Goal: Information Seeking & Learning: Find specific fact

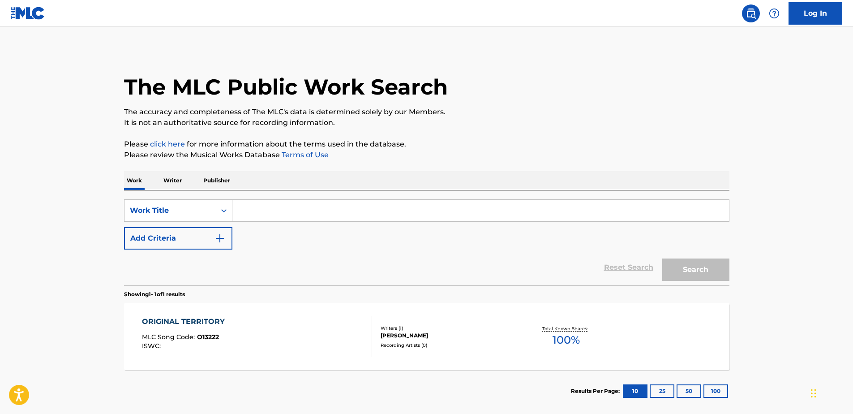
click at [249, 210] on input "Search Form" at bounding box center [480, 210] width 497 height 21
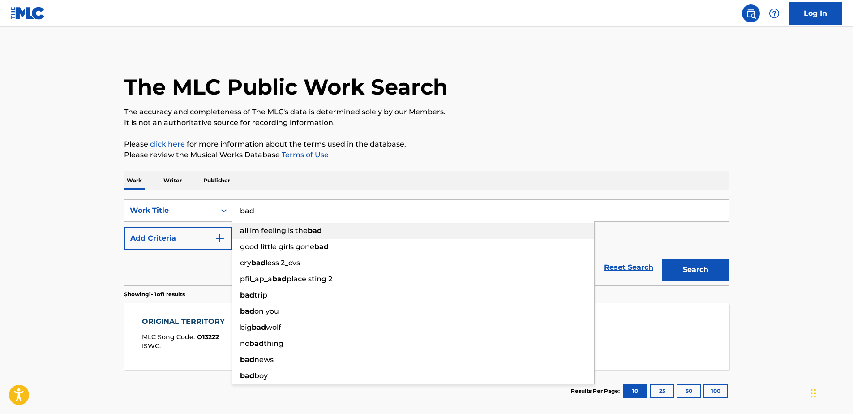
type input "bad"
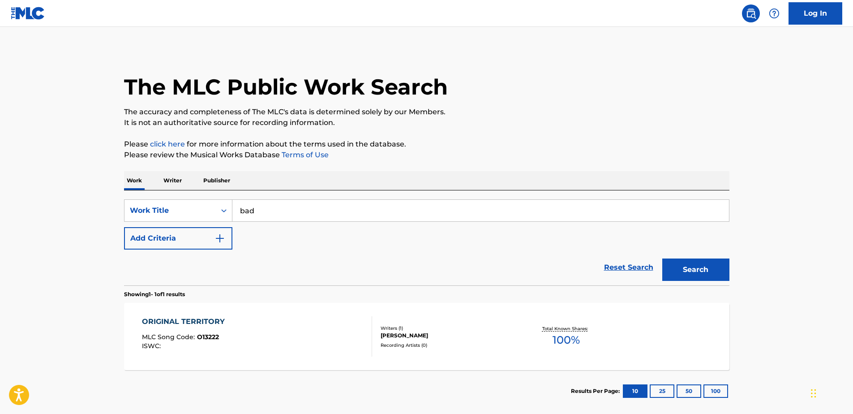
click at [209, 234] on button "Add Criteria" at bounding box center [178, 238] width 108 height 22
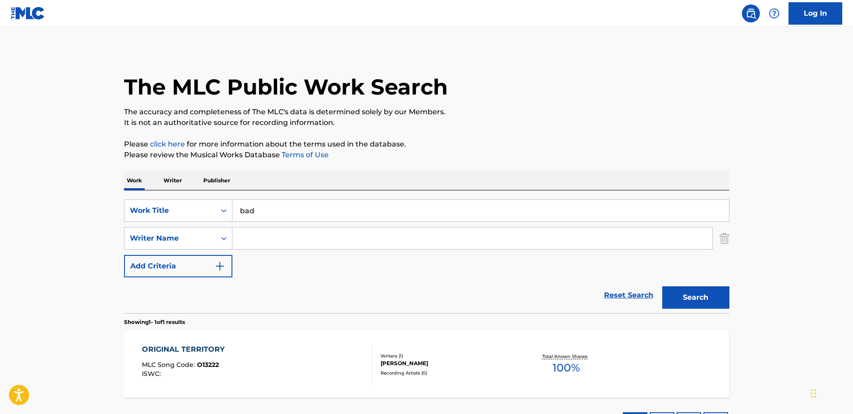
click at [249, 244] on input "Search Form" at bounding box center [472, 237] width 480 height 21
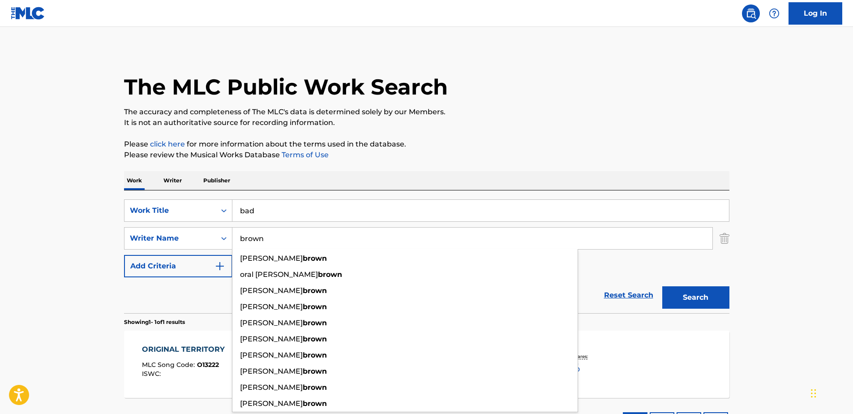
click at [662, 286] on button "Search" at bounding box center [695, 297] width 67 height 22
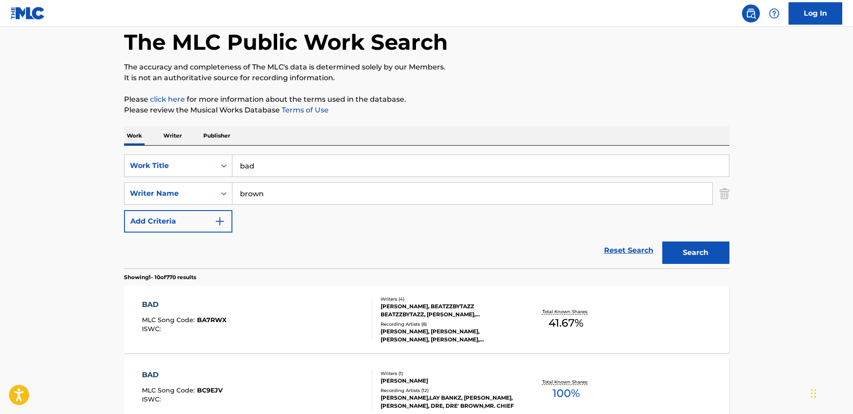
scroll to position [90, 0]
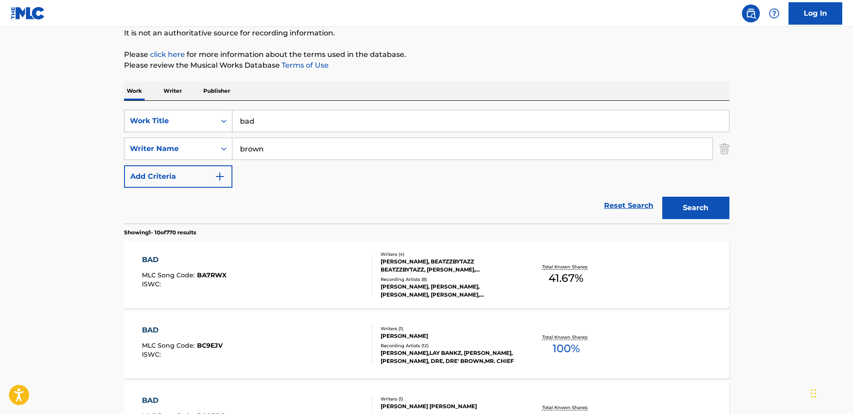
drag, startPoint x: 269, startPoint y: 150, endPoint x: 130, endPoint y: 131, distance: 139.7
click at [130, 132] on div "SearchWithCriteria7ab6431f-d5b4-4b8a-acb4-5cc5ec7b5514 Work Title bad SearchWit…" at bounding box center [426, 149] width 605 height 78
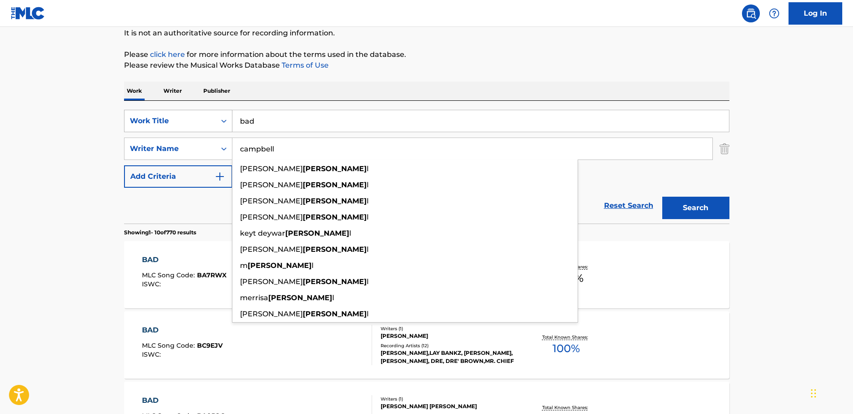
type input "campbell"
click at [662, 197] on button "Search" at bounding box center [695, 208] width 67 height 22
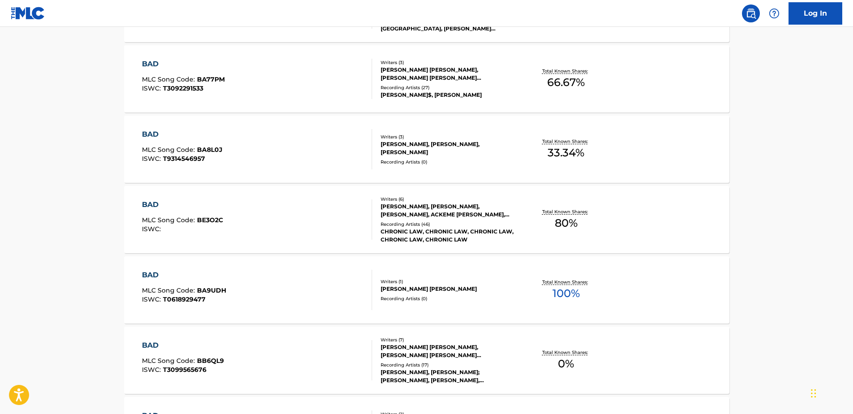
scroll to position [403, 0]
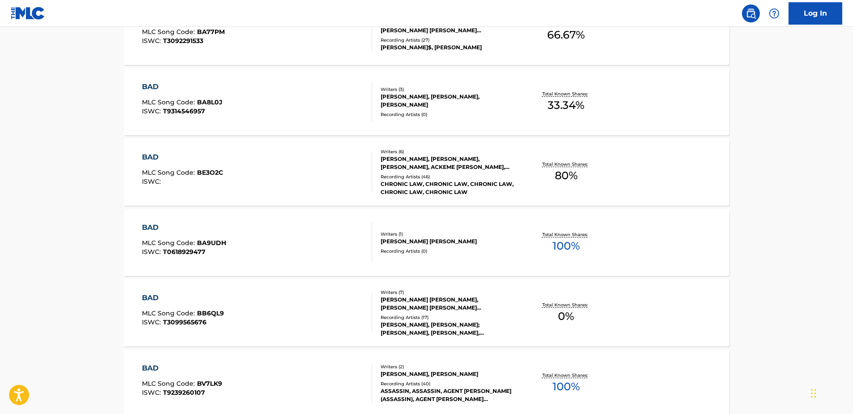
click at [295, 171] on div "BAD MLC Song Code : BE3O2C ISWC :" at bounding box center [257, 172] width 230 height 40
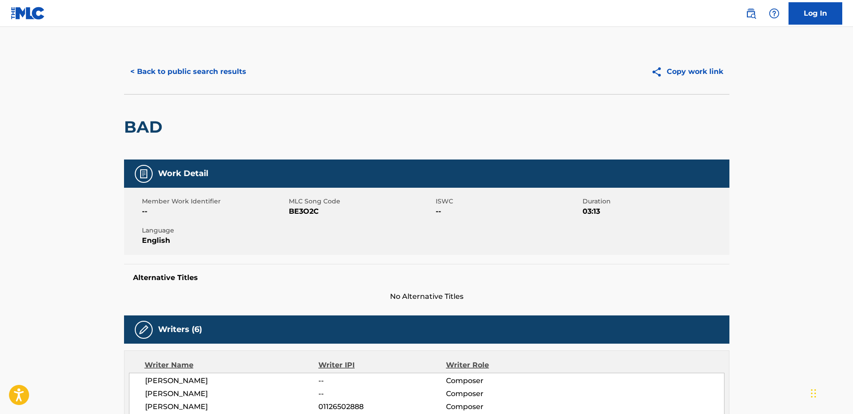
click at [138, 70] on button "< Back to public search results" at bounding box center [188, 71] width 129 height 22
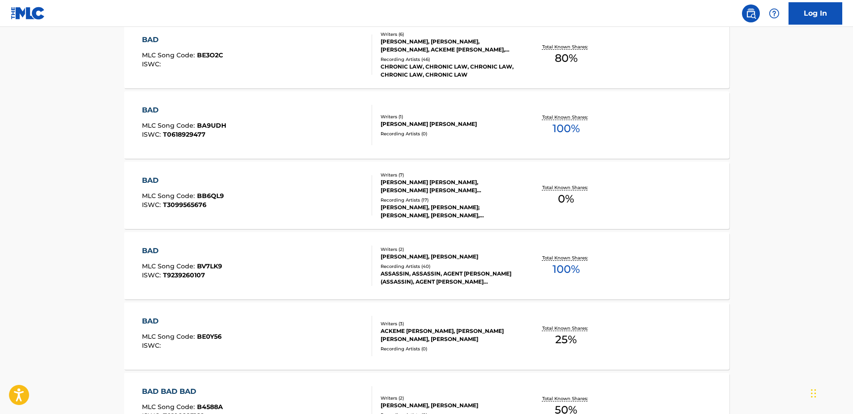
scroll to position [544, 0]
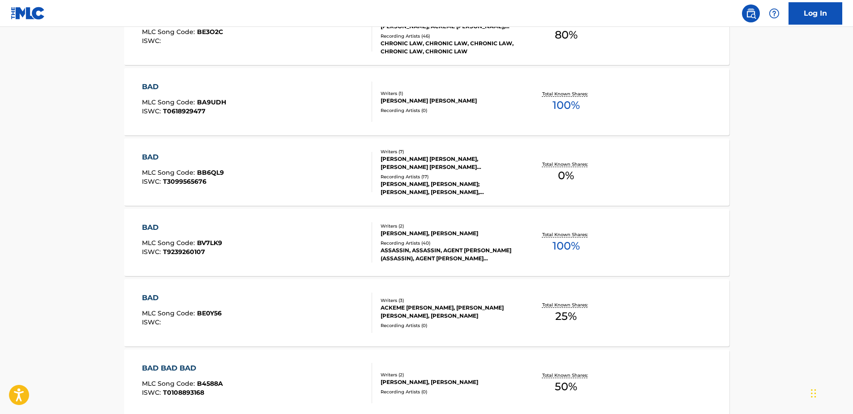
click at [326, 295] on div "BAD MLC Song Code : BE0Y56 ISWC :" at bounding box center [257, 312] width 230 height 40
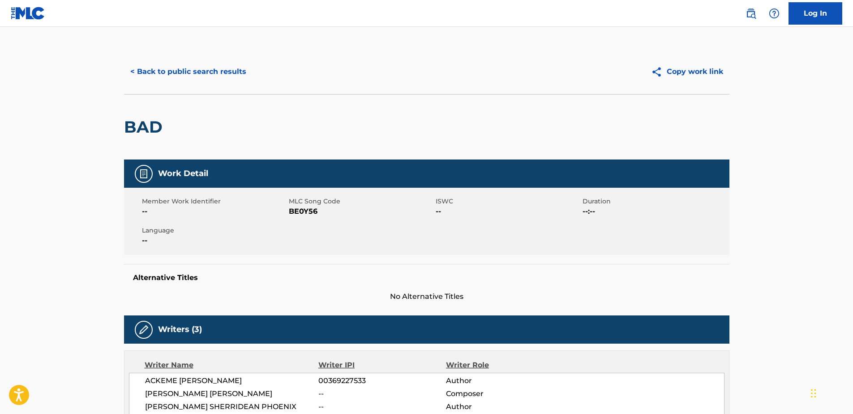
click at [156, 79] on button "< Back to public search results" at bounding box center [188, 71] width 129 height 22
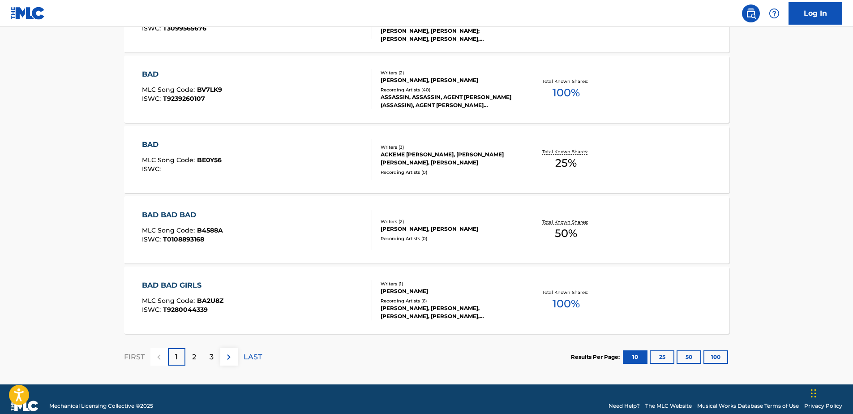
scroll to position [710, 0]
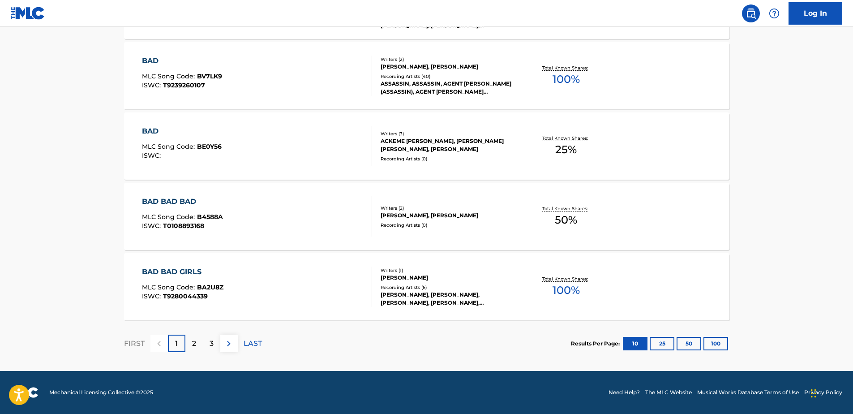
click at [196, 349] on div "2" at bounding box center [193, 343] width 17 height 17
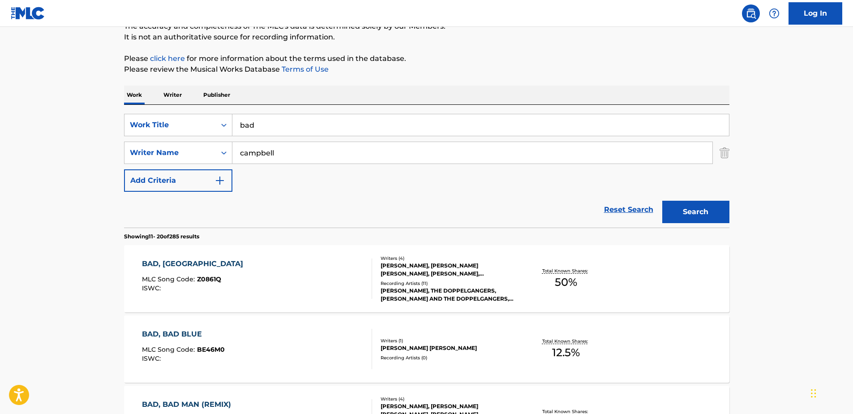
scroll to position [83, 0]
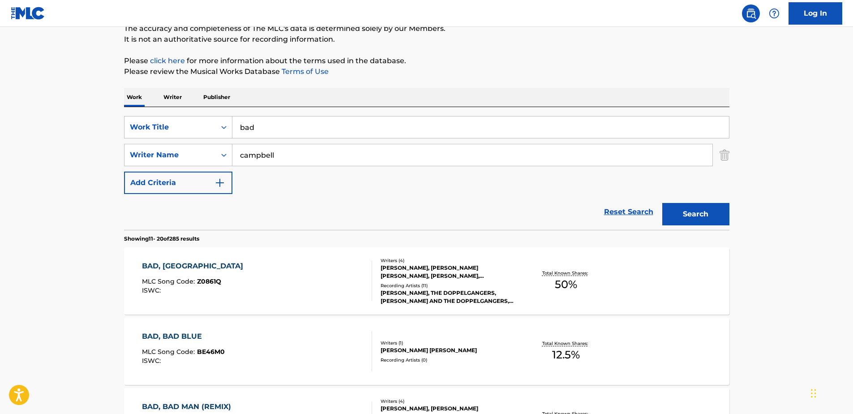
click at [382, 188] on div "SearchWithCriteria7ab6431f-d5b4-4b8a-acb4-5cc5ec7b5514 Work Title bad SearchWit…" at bounding box center [426, 155] width 605 height 78
click at [708, 207] on button "Search" at bounding box center [695, 214] width 67 height 22
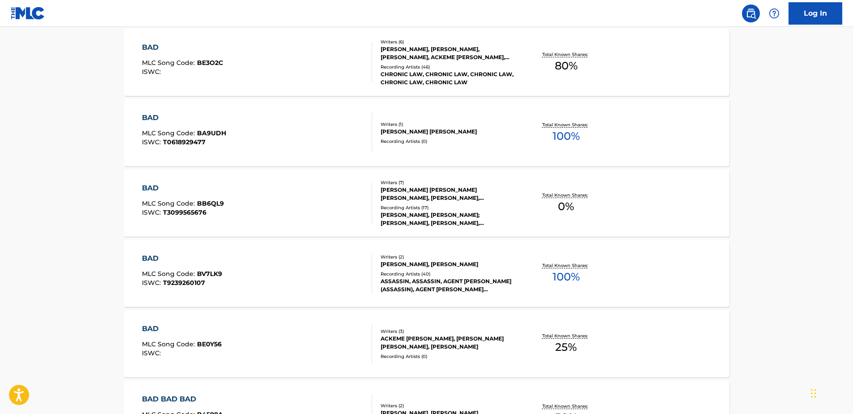
scroll to position [531, 0]
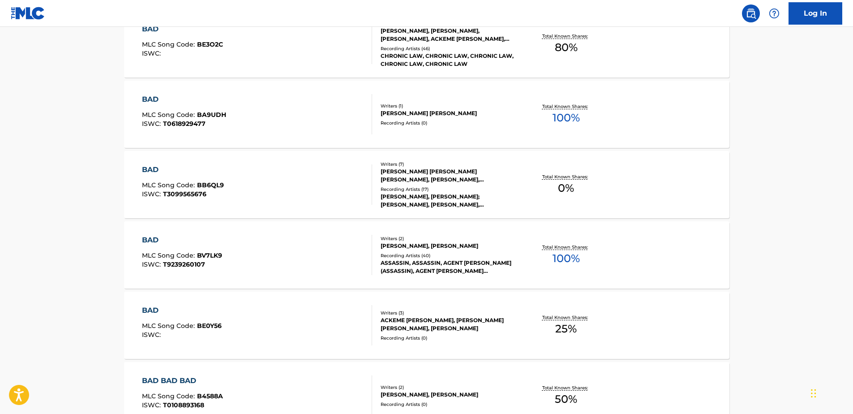
click at [333, 311] on div "BAD MLC Song Code : BE0Y56 ISWC :" at bounding box center [257, 325] width 230 height 40
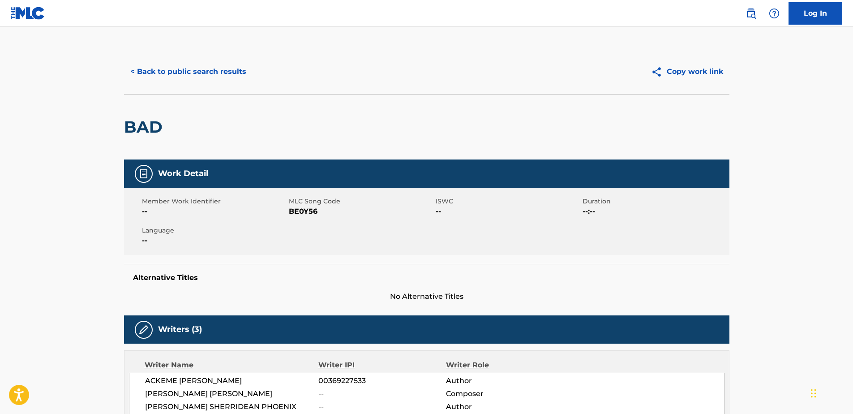
click at [184, 67] on button "< Back to public search results" at bounding box center [188, 71] width 129 height 22
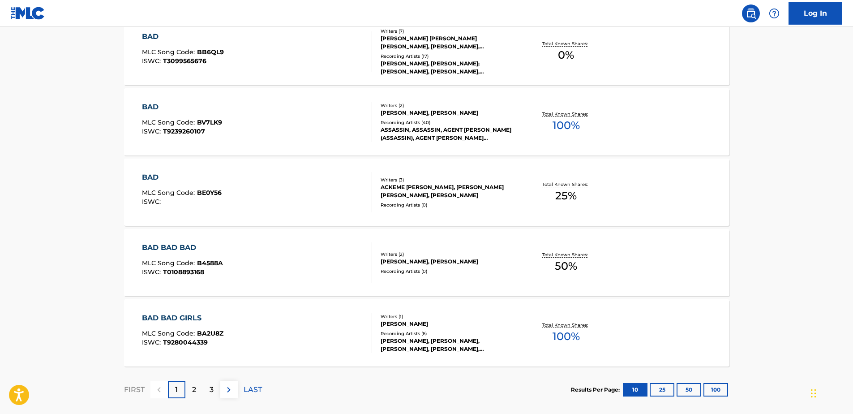
scroll to position [710, 0]
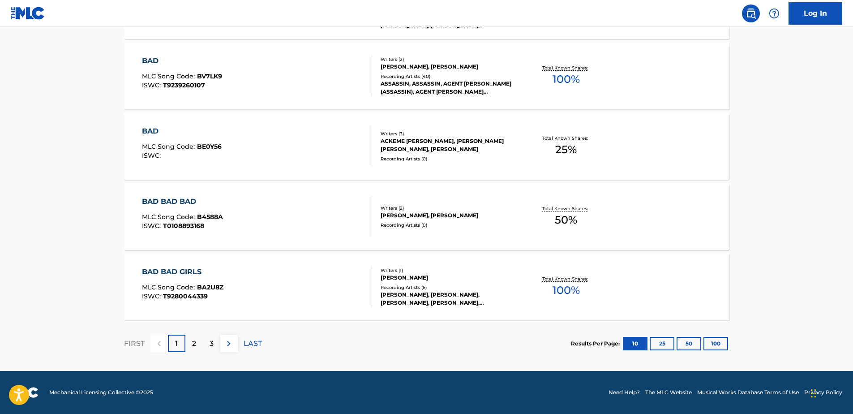
click at [187, 339] on div "2" at bounding box center [193, 343] width 17 height 17
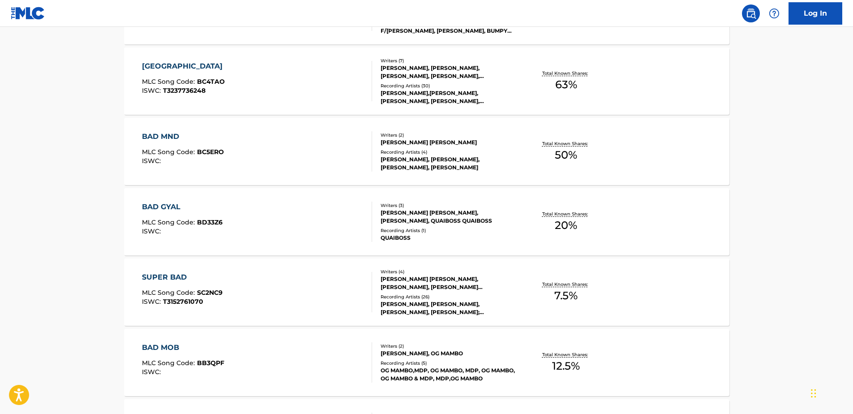
scroll to position [486, 0]
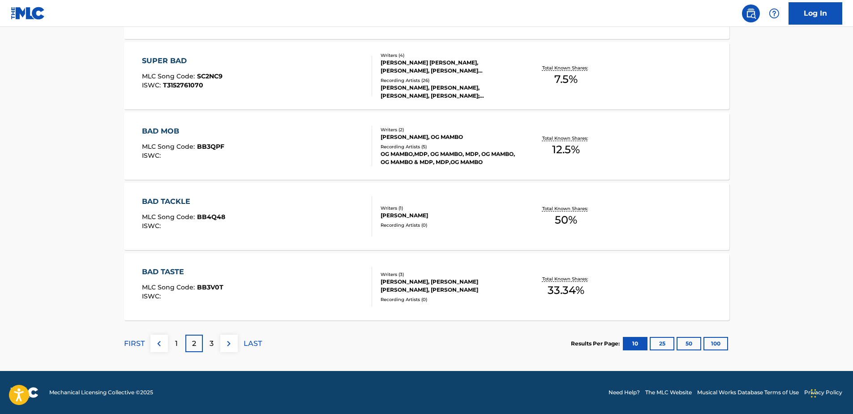
click at [208, 342] on div "3" at bounding box center [211, 343] width 17 height 17
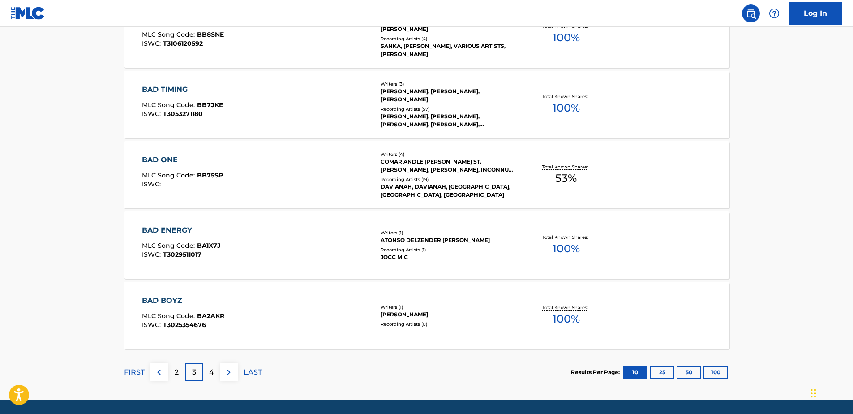
scroll to position [710, 0]
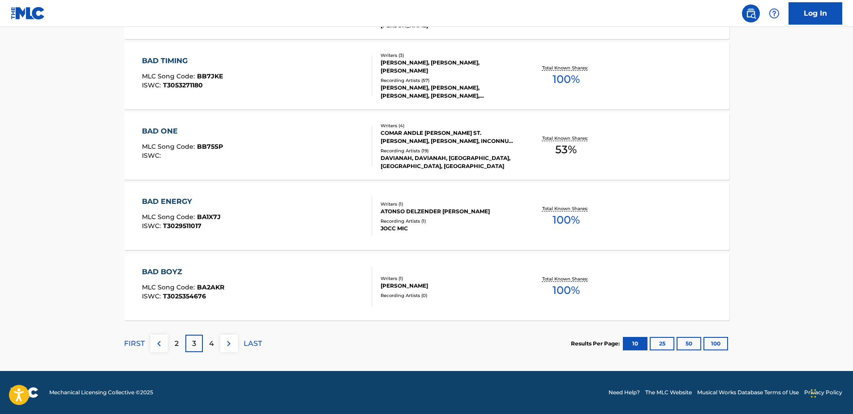
click at [212, 341] on p "4" at bounding box center [211, 343] width 5 height 11
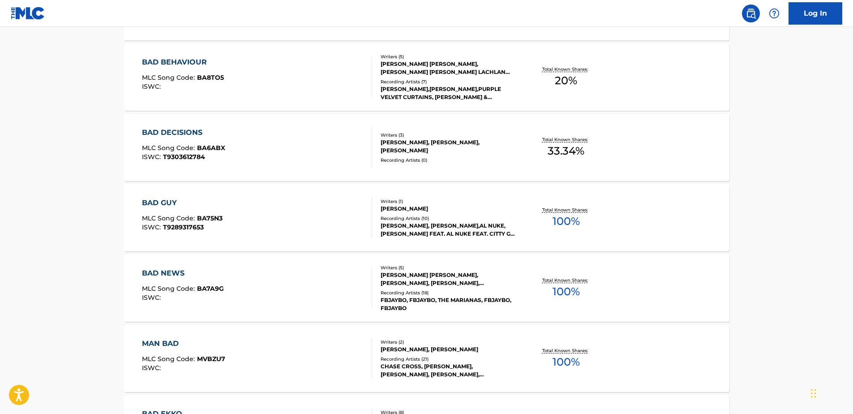
scroll to position [352, 0]
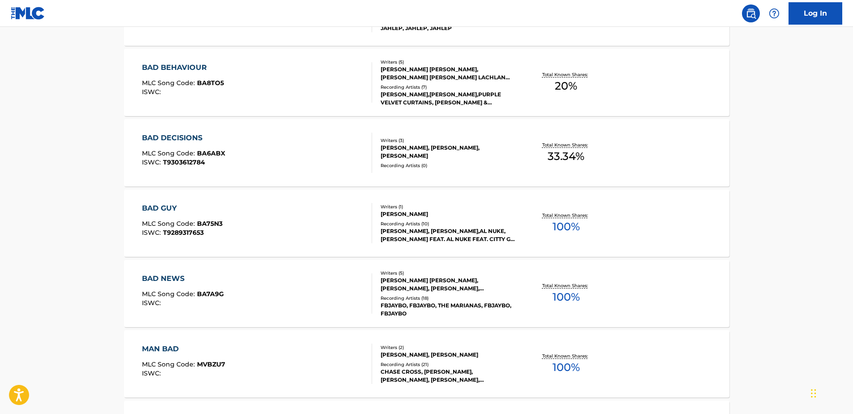
drag, startPoint x: 255, startPoint y: 292, endPoint x: 110, endPoint y: 227, distance: 159.4
drag, startPoint x: 110, startPoint y: 227, endPoint x: 95, endPoint y: 242, distance: 20.9
click at [95, 242] on main "The MLC Public Work Search The accuracy and completeness of The MLC's data is d…" at bounding box center [426, 202] width 853 height 1054
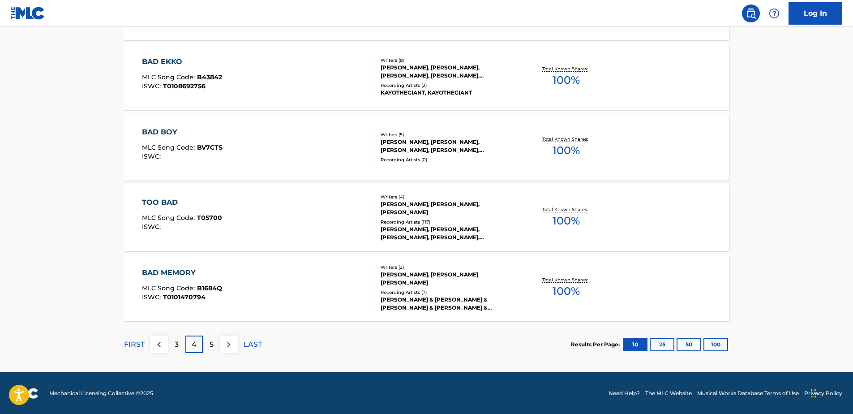
scroll to position [710, 0]
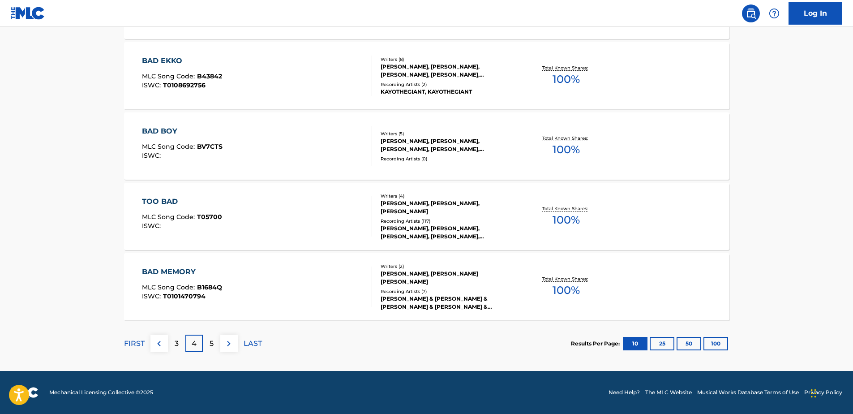
click at [168, 346] on div "3" at bounding box center [176, 343] width 17 height 17
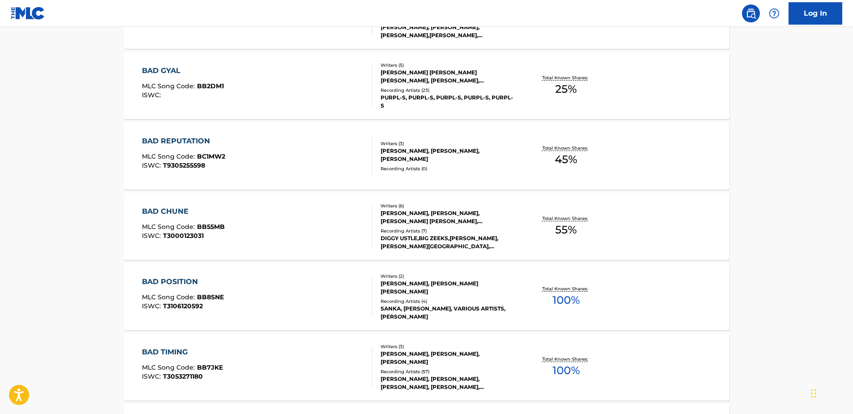
scroll to position [307, 0]
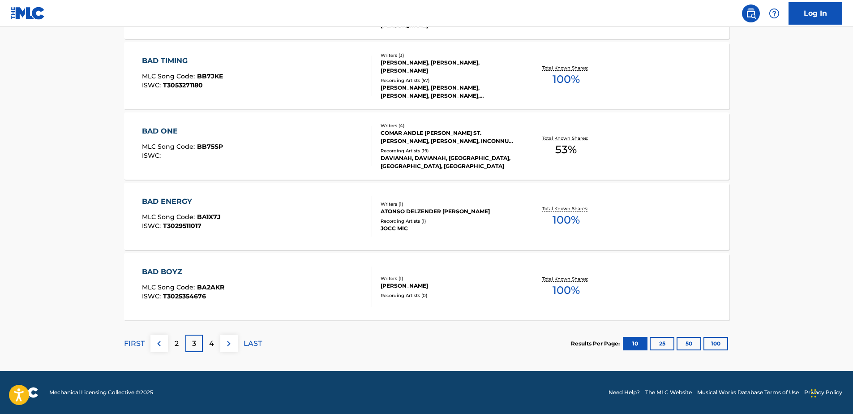
click at [169, 344] on div "2" at bounding box center [176, 343] width 17 height 17
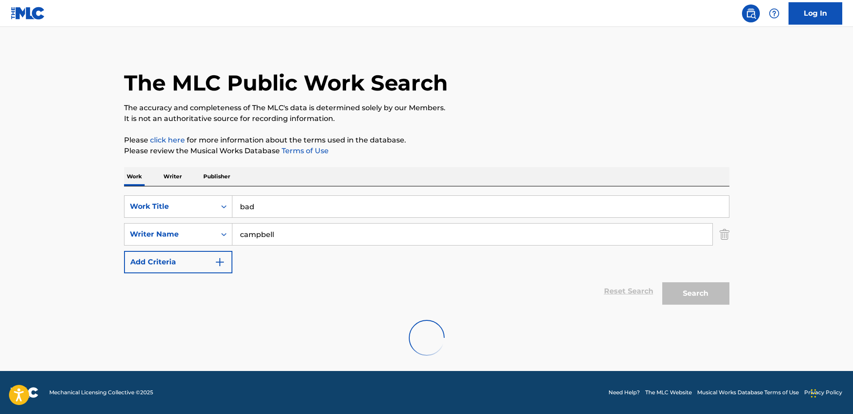
scroll to position [710, 0]
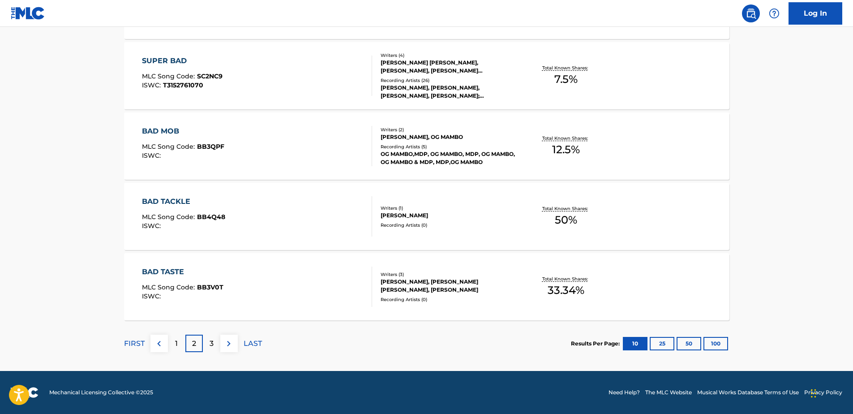
click at [183, 340] on div "1" at bounding box center [176, 343] width 17 height 17
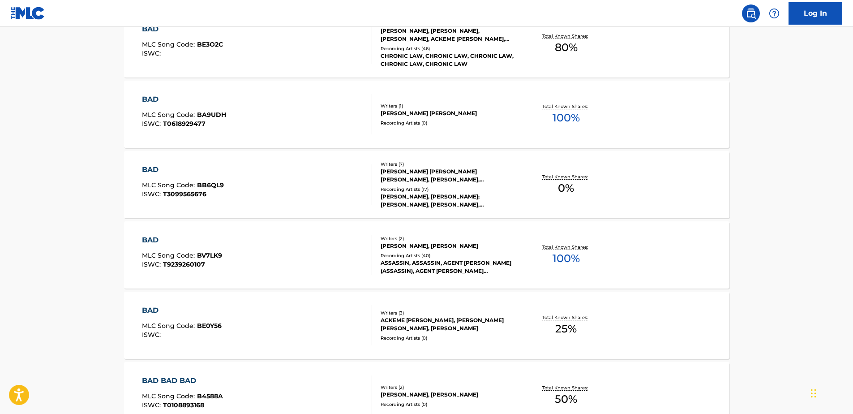
scroll to position [486, 0]
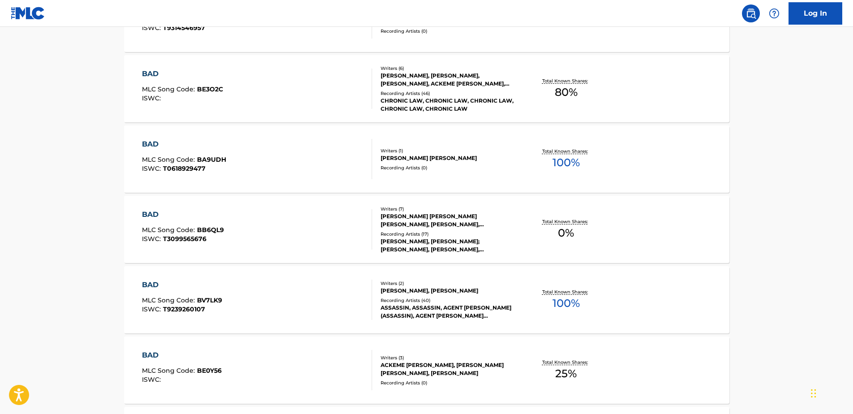
click at [289, 95] on div "BAD MLC Song Code : BE3O2C ISWC :" at bounding box center [257, 89] width 230 height 40
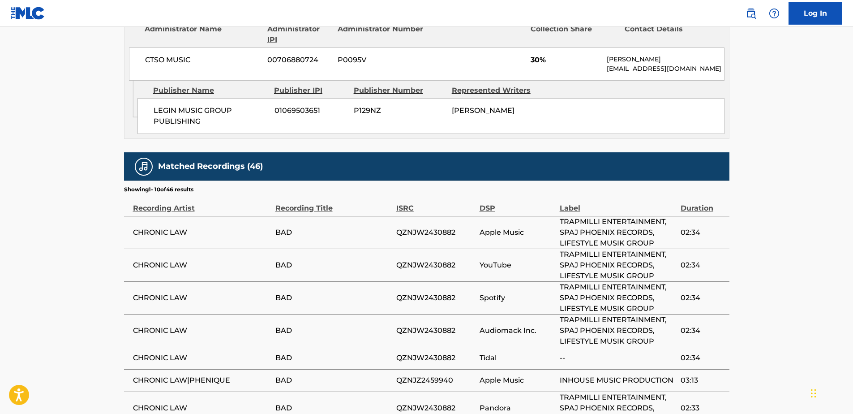
scroll to position [785, 0]
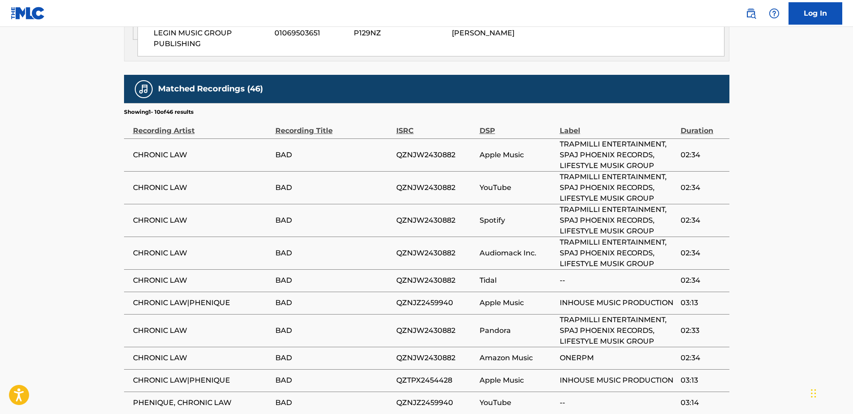
click at [438, 220] on span "QZNJW2430882" at bounding box center [435, 220] width 79 height 11
click at [436, 220] on span "QZNJW2430882" at bounding box center [435, 220] width 79 height 11
copy span "QZNJW2430882"
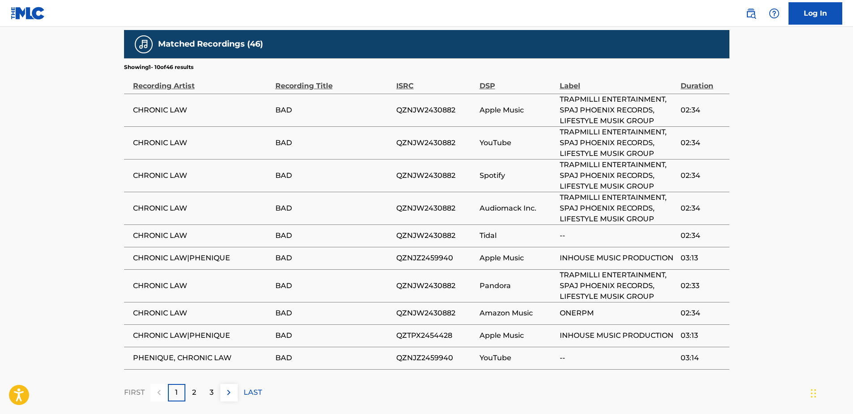
drag, startPoint x: 516, startPoint y: 172, endPoint x: 401, endPoint y: 196, distance: 117.7
click at [401, 196] on td "QZNJW2430882" at bounding box center [437, 208] width 83 height 33
